Goal: Browse casually

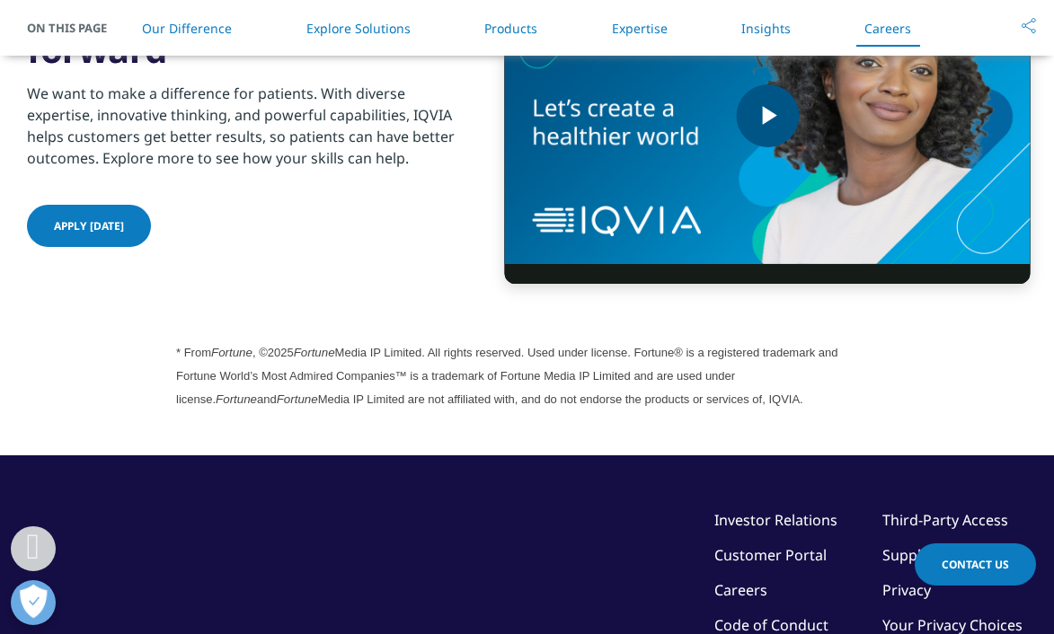
scroll to position [4570, 0]
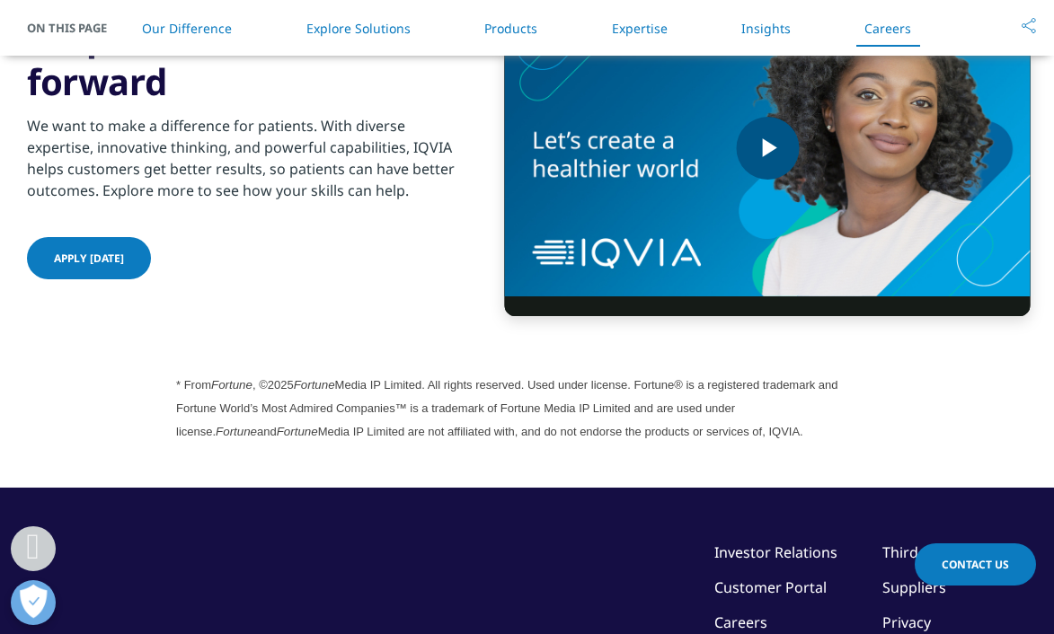
scroll to position [5041, 0]
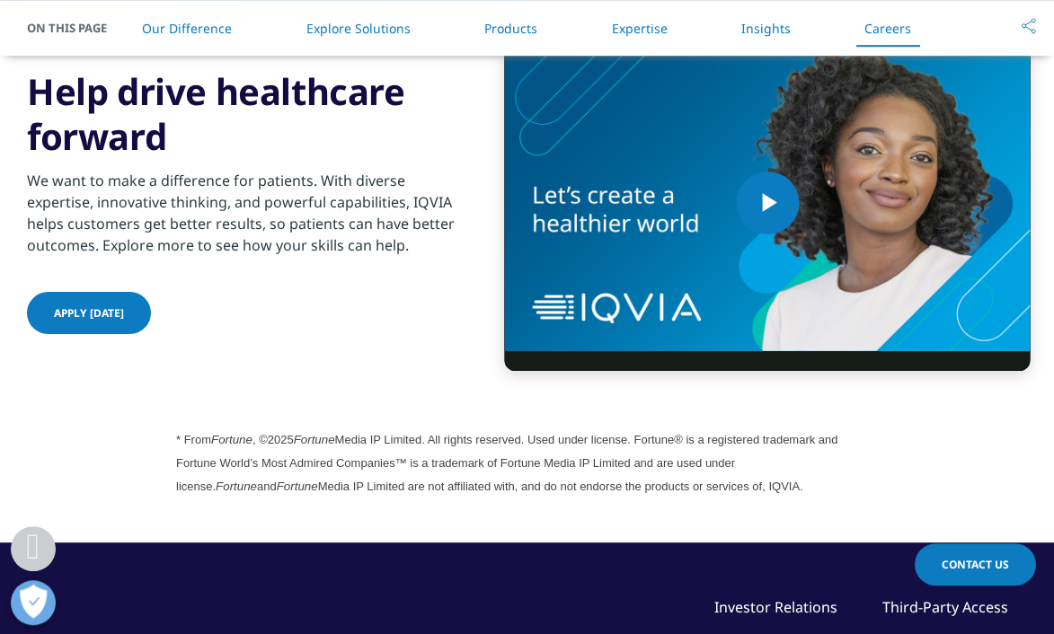
scroll to position [4517, 0]
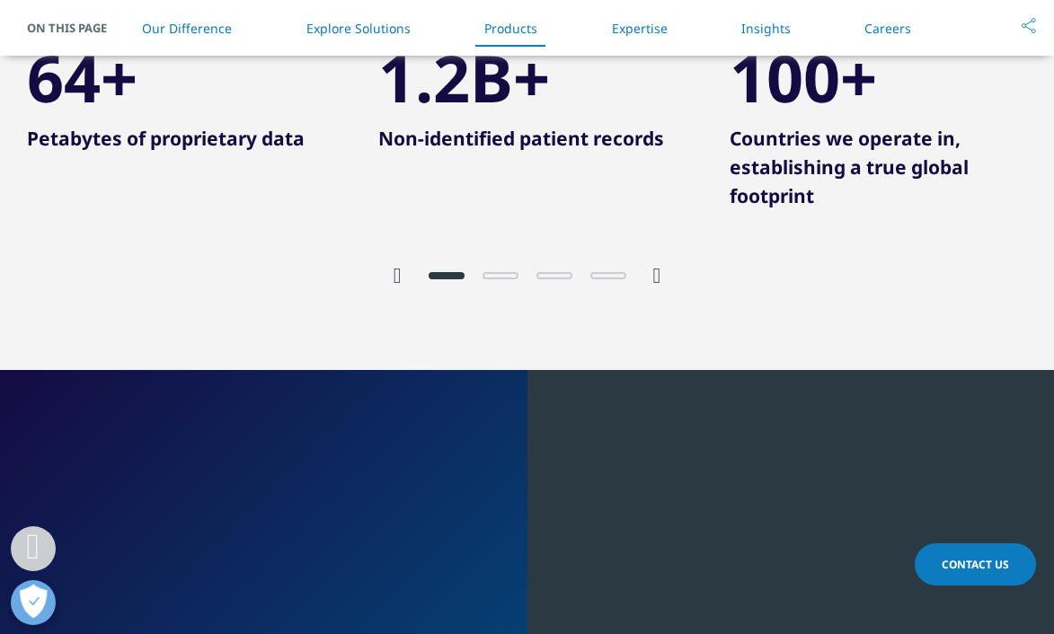
scroll to position [2840, 0]
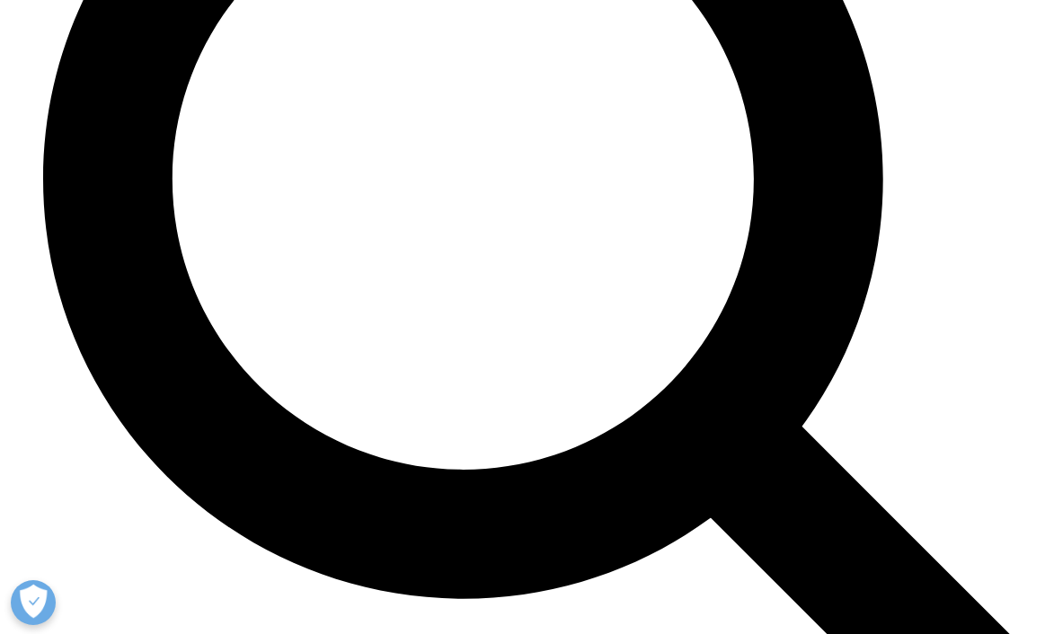
scroll to position [2811, 0]
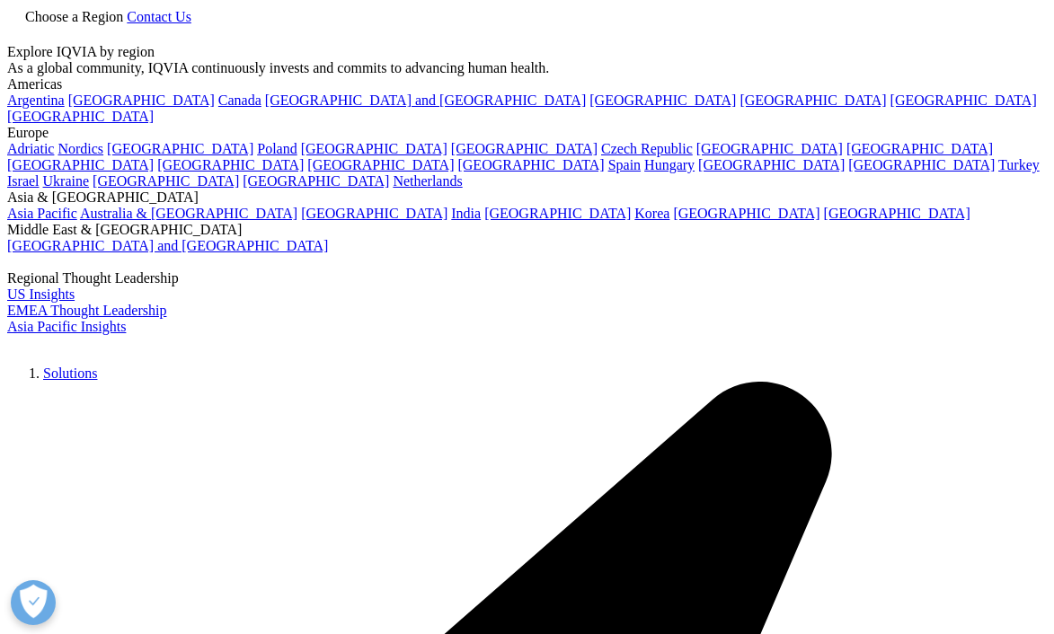
scroll to position [2821, 0]
